Goal: Task Accomplishment & Management: Manage account settings

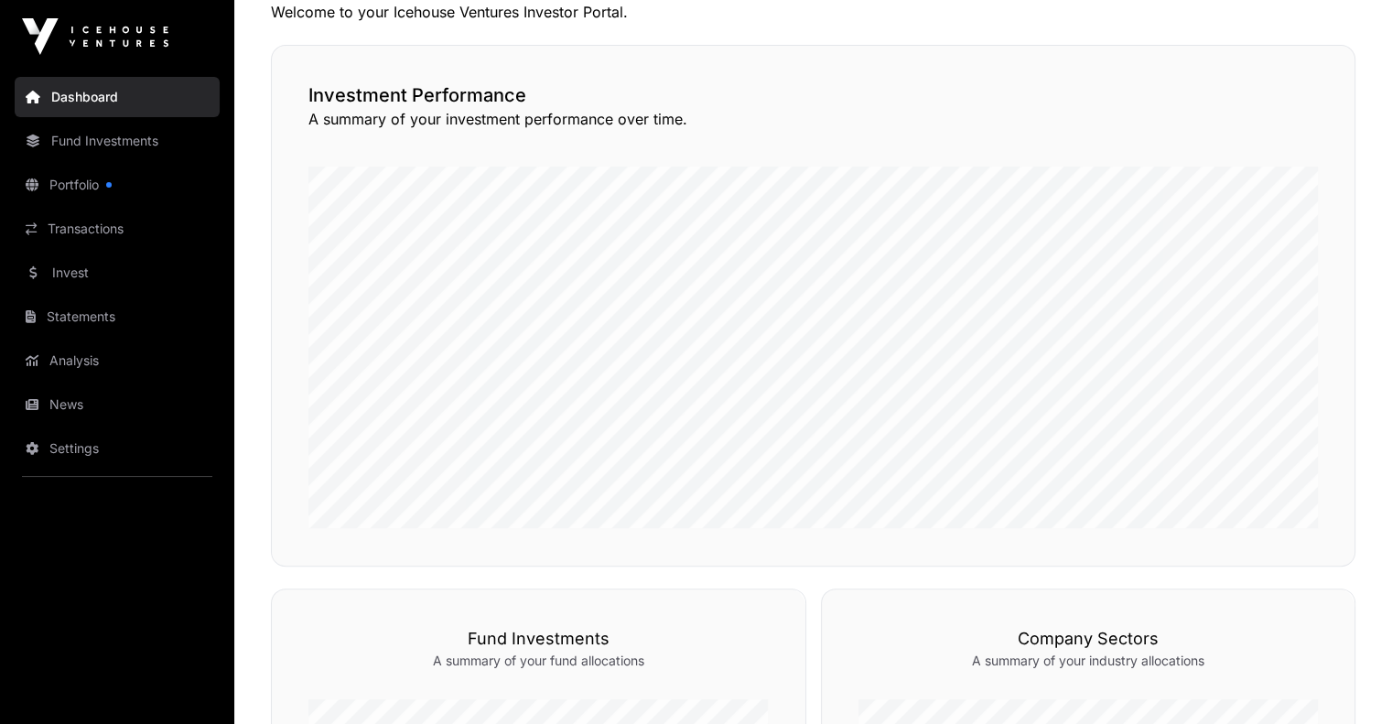
scroll to position [366, 0]
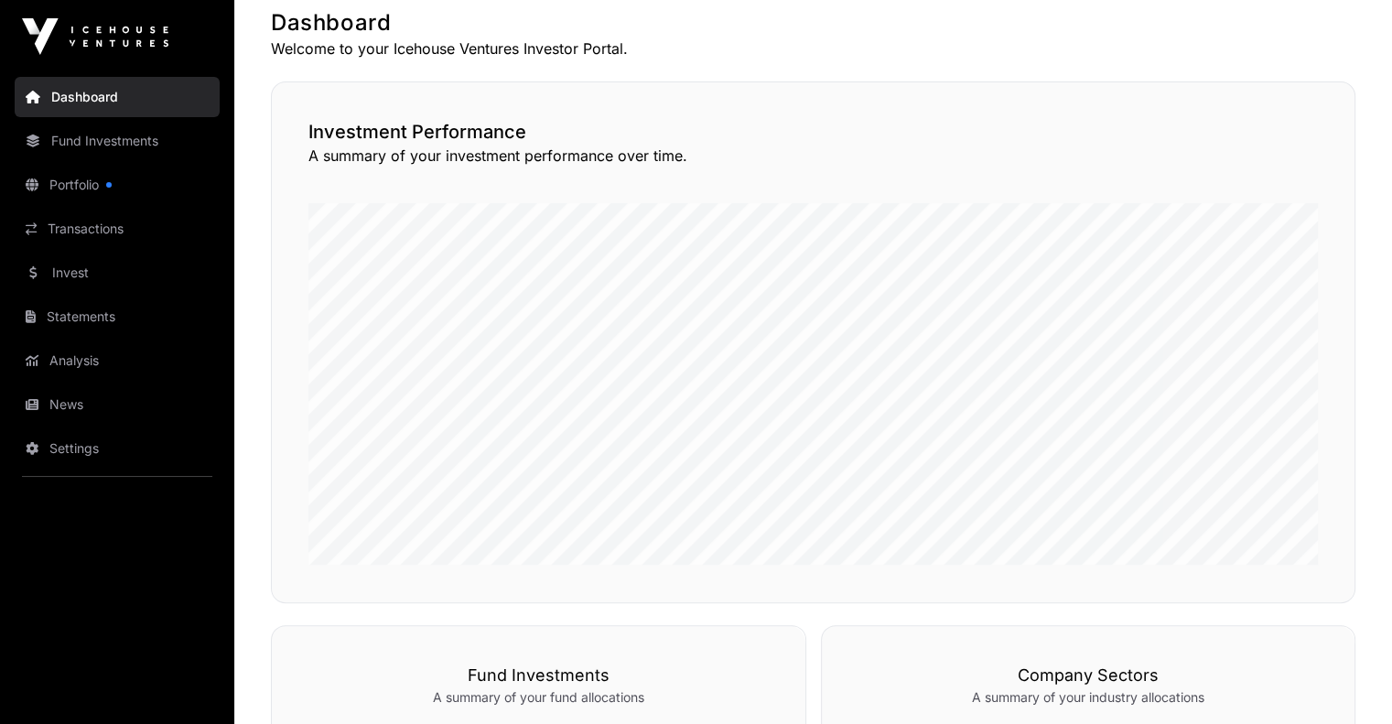
click at [143, 181] on link "Portfolio" at bounding box center [117, 185] width 205 height 40
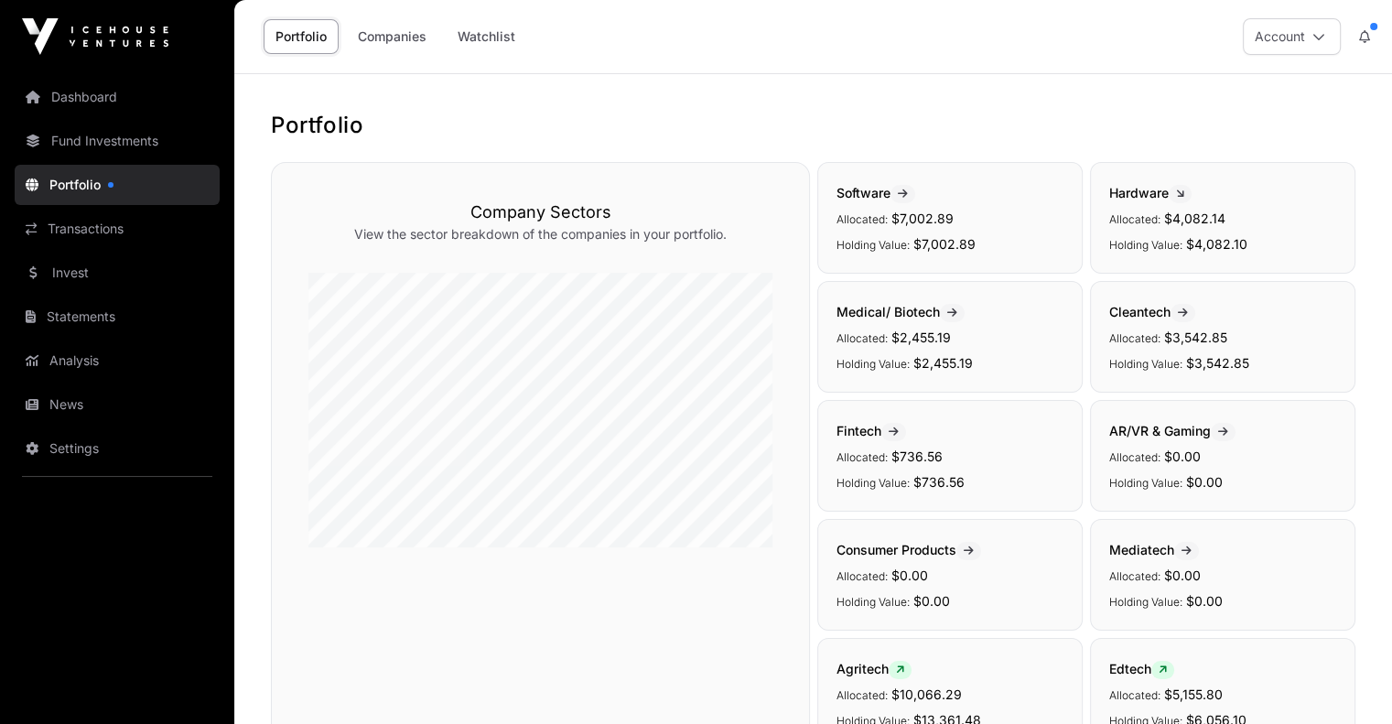
click at [103, 267] on link "Invest" at bounding box center [117, 273] width 205 height 40
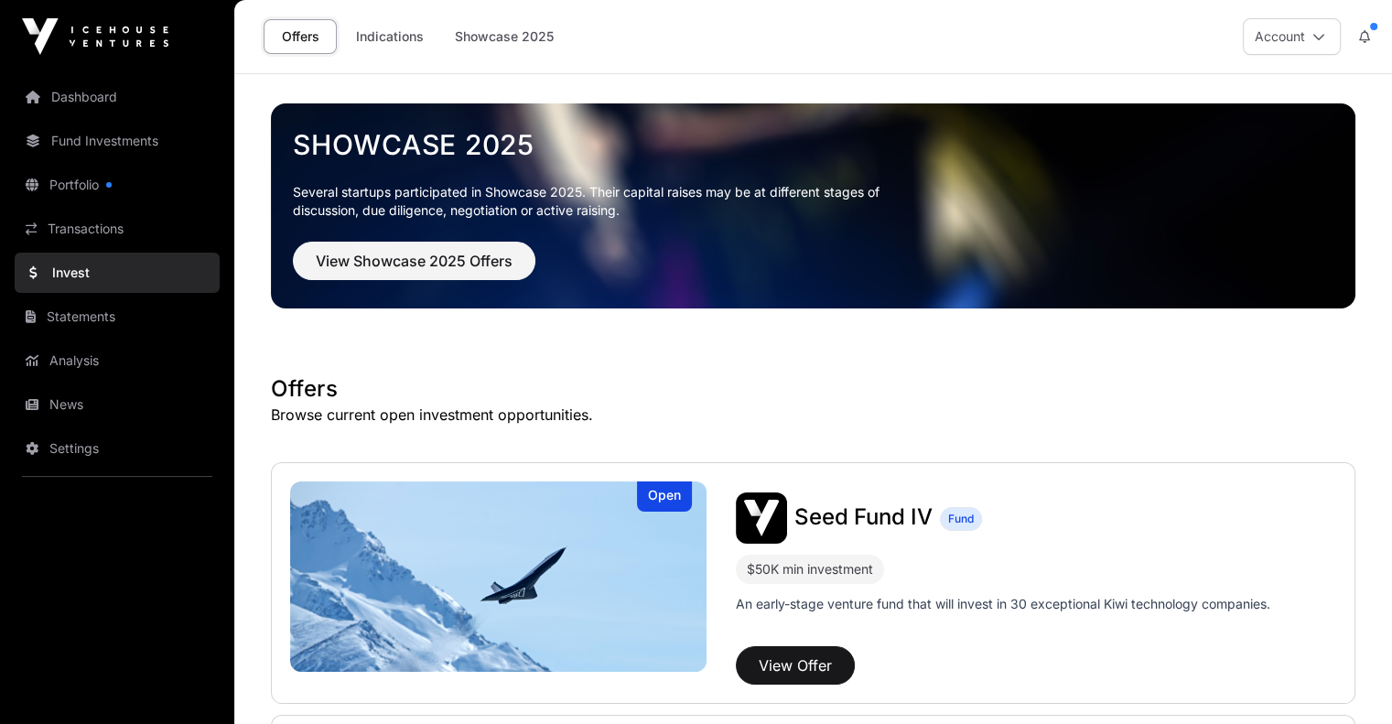
click at [1316, 42] on icon at bounding box center [1319, 36] width 13 height 13
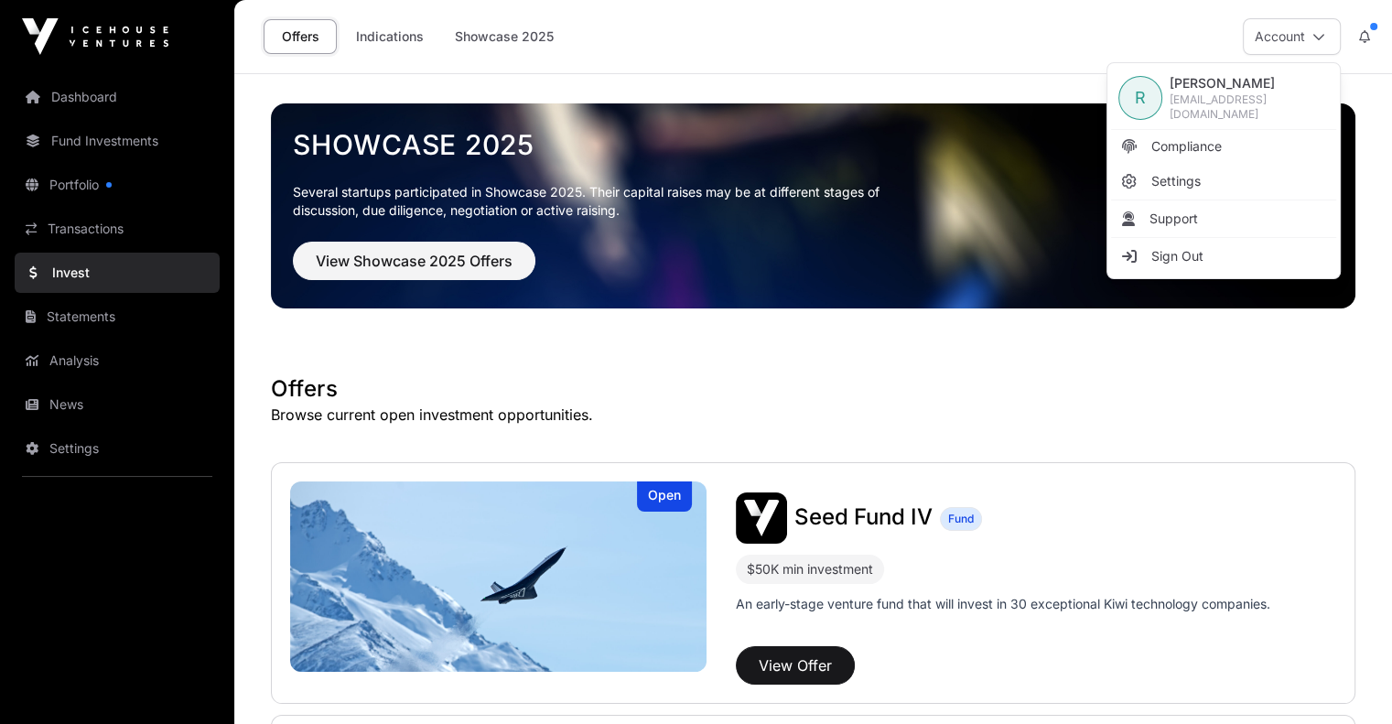
click at [1369, 33] on icon at bounding box center [1364, 36] width 11 height 13
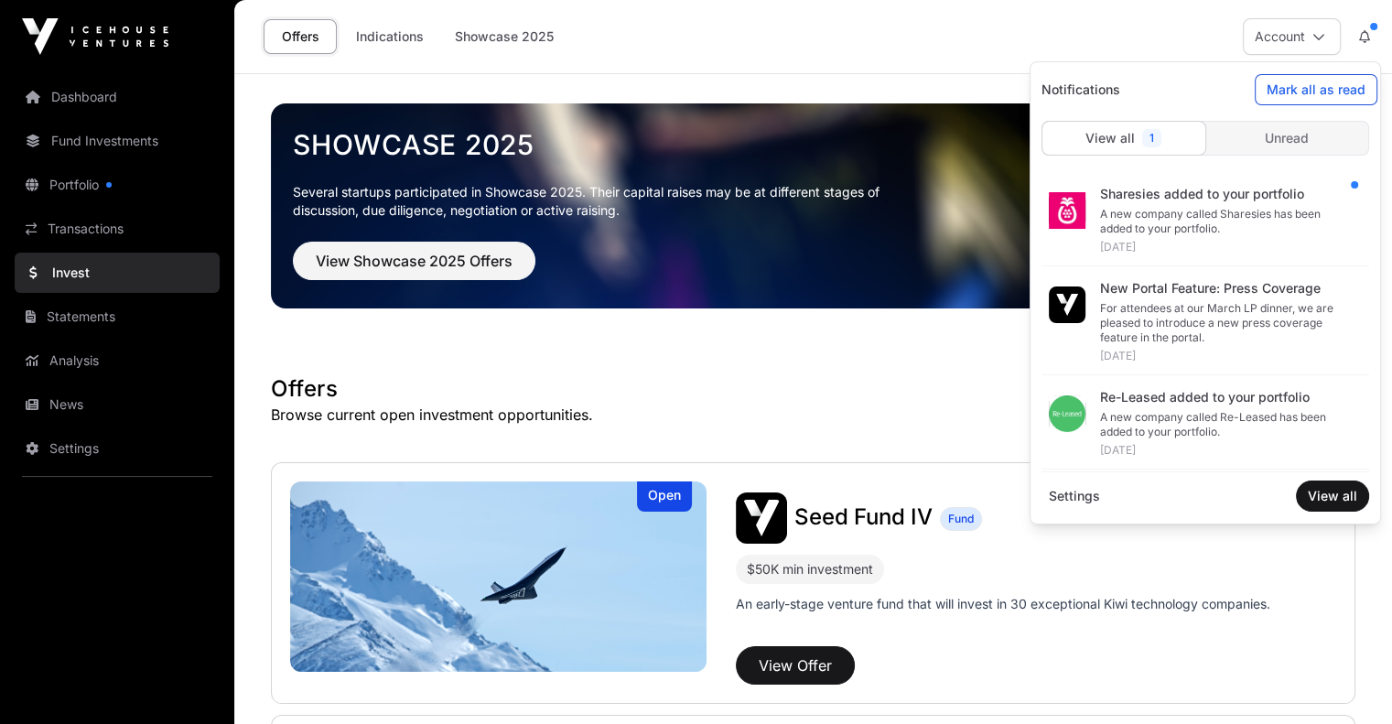
click at [1275, 88] on span "Mark all as read" at bounding box center [1316, 90] width 99 height 18
click at [1318, 42] on icon at bounding box center [1319, 36] width 13 height 13
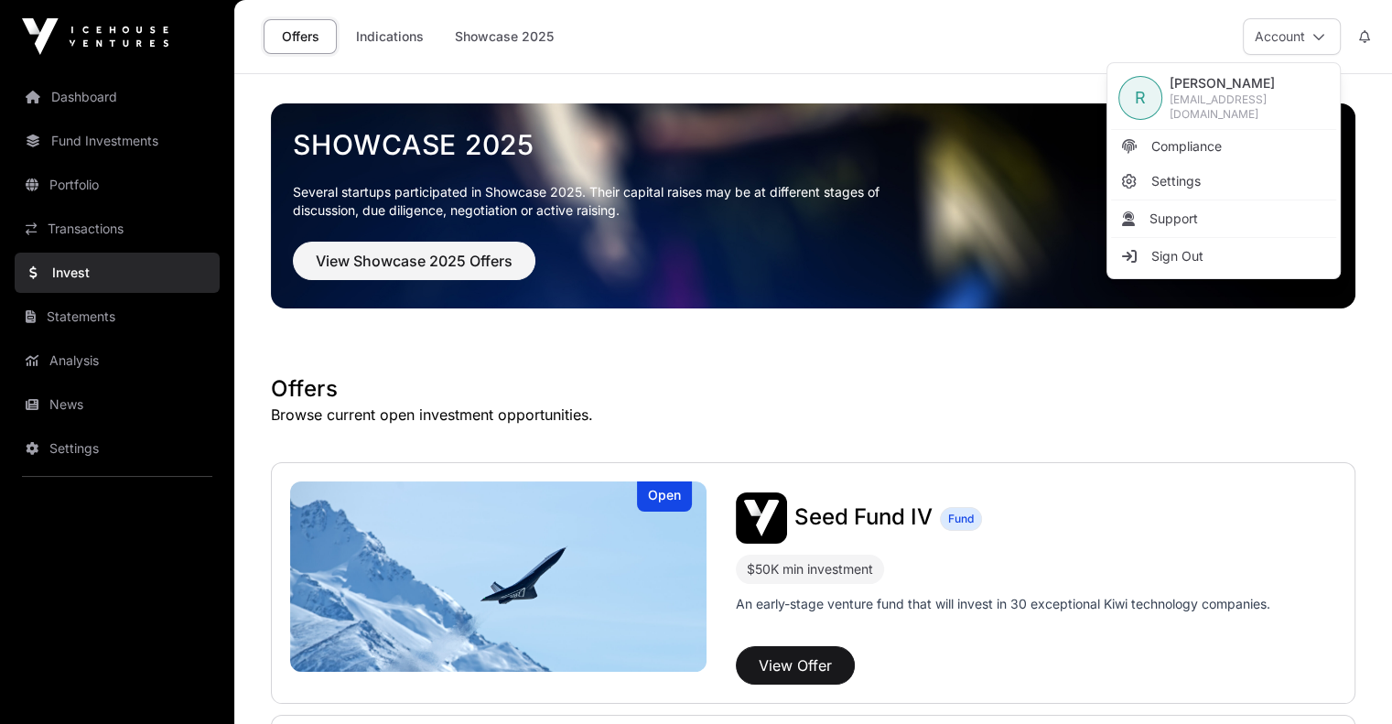
click at [1203, 248] on link "Sign Out" at bounding box center [1223, 256] width 225 height 33
